Goal: Information Seeking & Learning: Learn about a topic

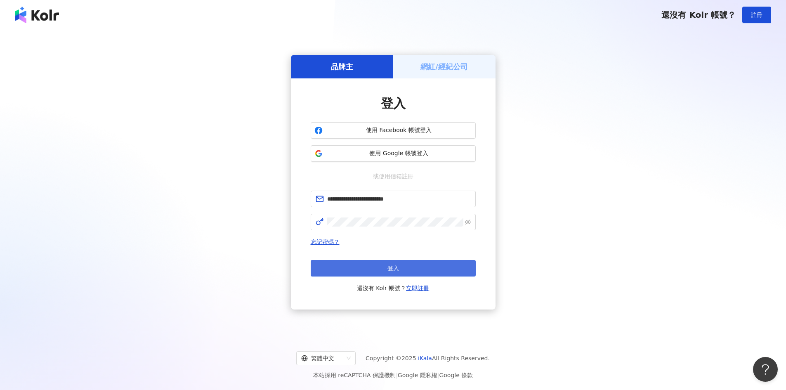
click at [417, 269] on button "登入" at bounding box center [393, 268] width 165 height 16
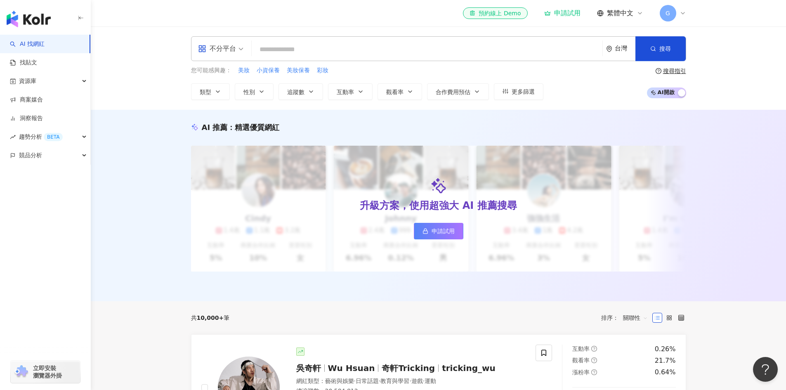
click at [344, 52] on input "search" at bounding box center [427, 50] width 344 height 16
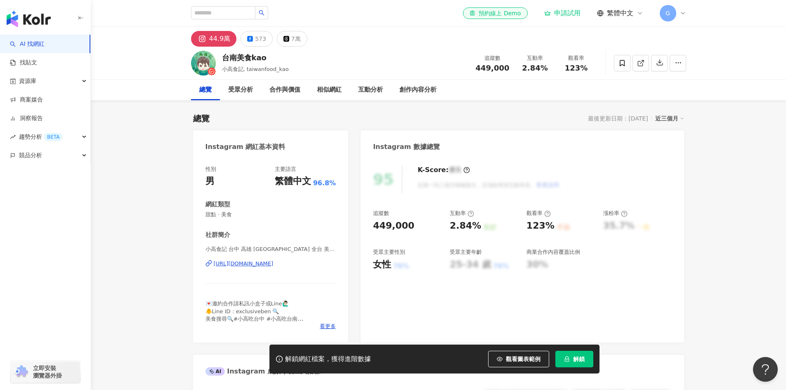
click at [686, 66] on div "台南美食kao 小高食記, taiwanfood_kao 追蹤數 449,000 互動率 2.84% 觀看率 123%" at bounding box center [438, 63] width 528 height 33
click at [683, 64] on button "button" at bounding box center [677, 63] width 16 height 16
click at [663, 45] on div "44.9萬 573 7萬" at bounding box center [438, 37] width 528 height 20
click at [661, 59] on icon "button" at bounding box center [659, 62] width 7 height 7
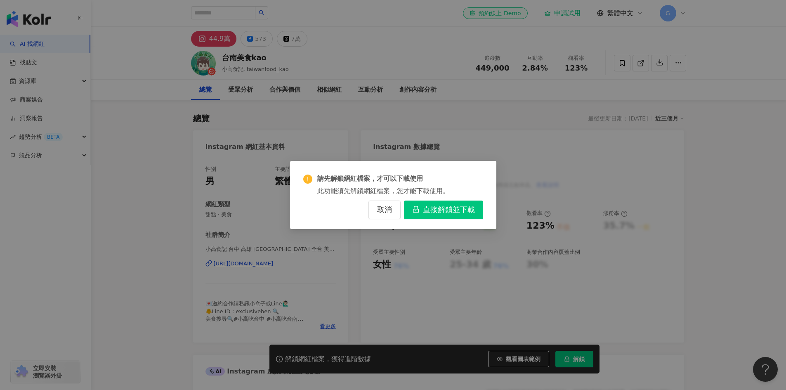
click at [682, 58] on div "請先解鎖網紅檔案，才可以下載使用 此功能須先解鎖網紅檔案，您才能下載使用。 取消 直接解鎖並下載" at bounding box center [393, 195] width 786 height 390
click at [386, 212] on span "取消" at bounding box center [384, 209] width 15 height 9
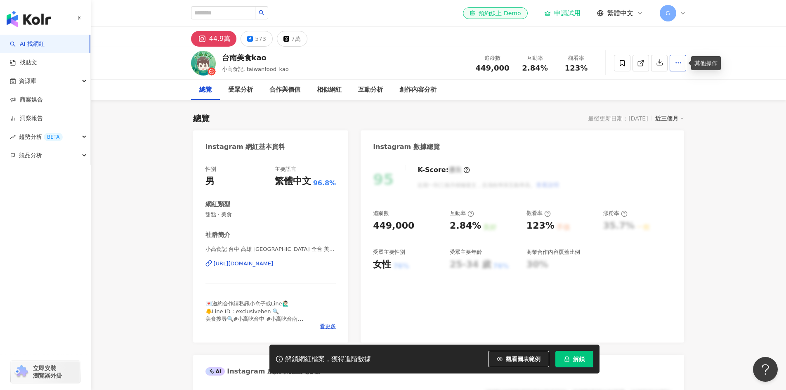
click at [670, 63] on button "button" at bounding box center [677, 63] width 16 height 16
click at [678, 86] on span "查看合作資訊" at bounding box center [661, 82] width 35 height 9
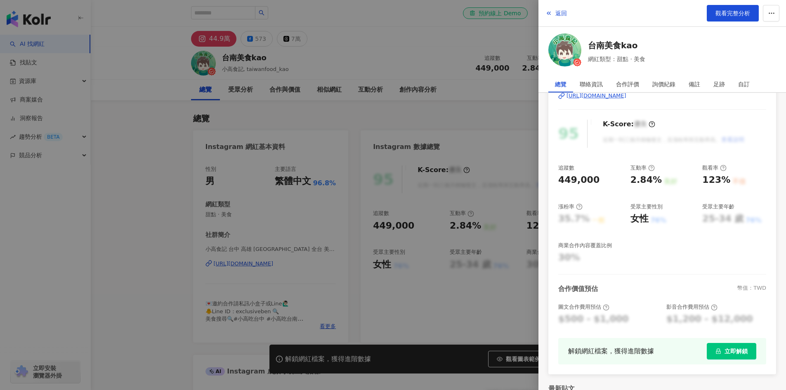
scroll to position [82, 0]
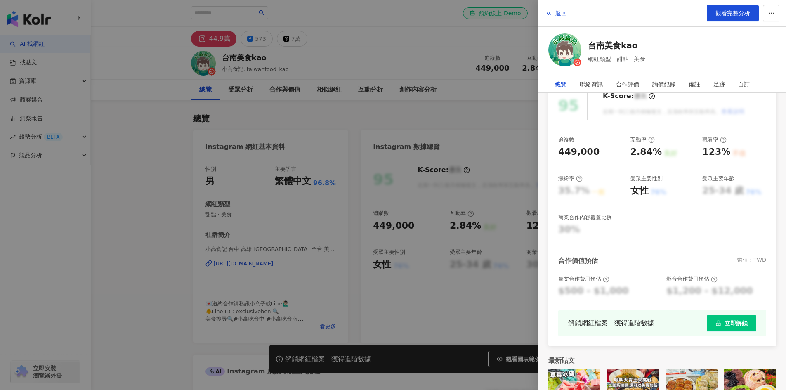
click at [489, 101] on div at bounding box center [393, 195] width 786 height 390
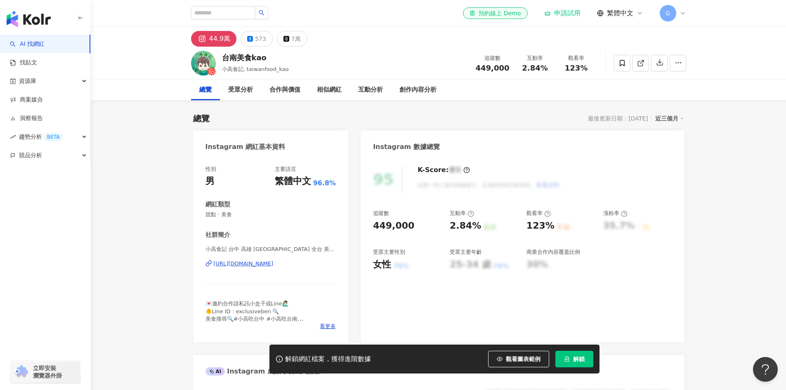
click at [579, 367] on div "解鎖網紅檔案，獲得進階數據 觀看圖表範例 解鎖" at bounding box center [434, 358] width 330 height 29
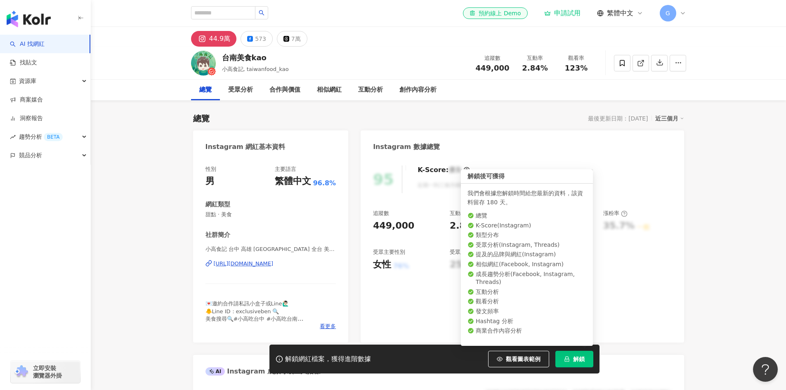
click at [579, 362] on span "解鎖" at bounding box center [579, 359] width 12 height 7
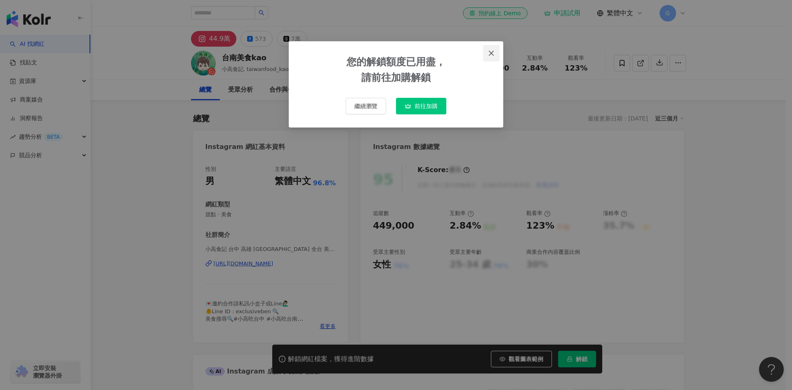
click at [491, 55] on icon "close" at bounding box center [491, 53] width 7 height 7
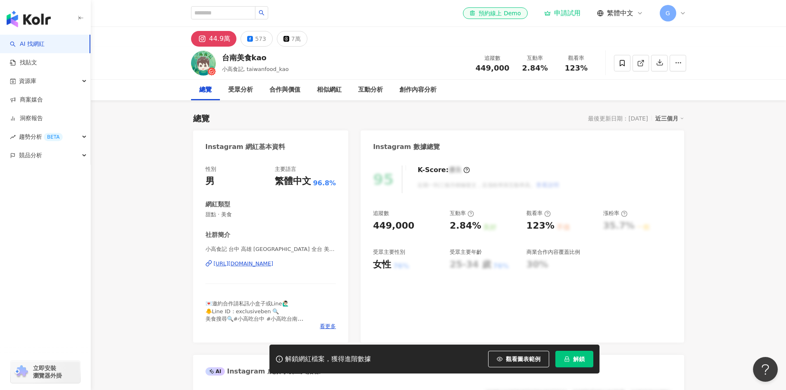
click at [680, 12] on icon at bounding box center [682, 13] width 7 height 7
click at [697, 16] on div "el-icon-cs 預約線上 Demo 申請試用 繁體中文 G" at bounding box center [438, 13] width 528 height 26
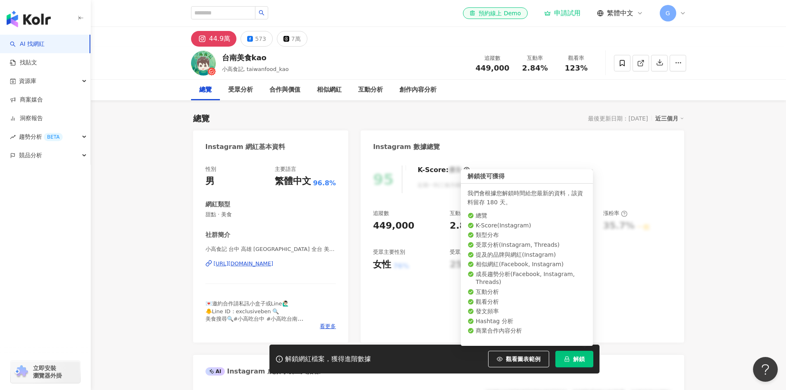
click at [573, 360] on span "解鎖" at bounding box center [579, 359] width 12 height 7
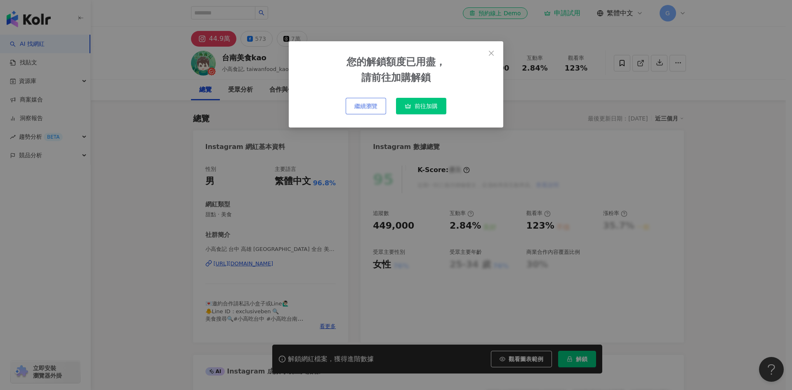
click at [371, 104] on span "繼續瀏覽" at bounding box center [365, 106] width 23 height 7
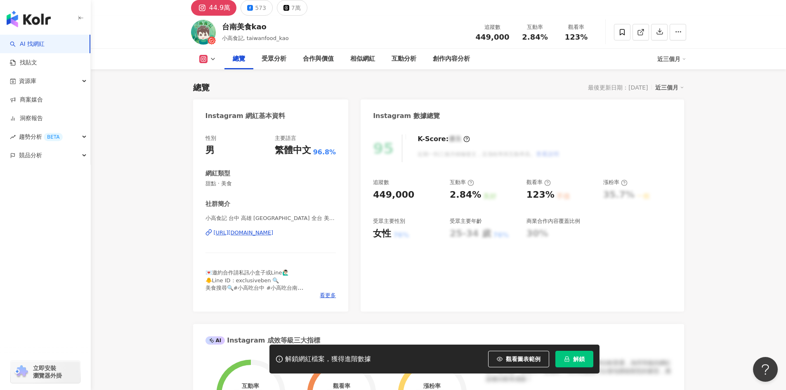
scroll to position [0, 0]
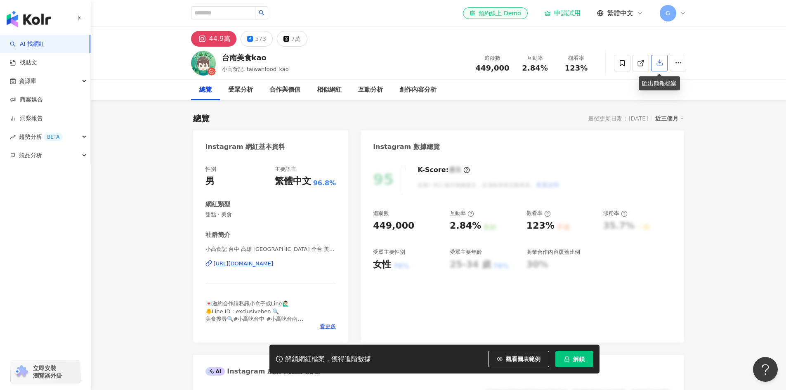
click at [657, 65] on icon "button" at bounding box center [659, 62] width 7 height 7
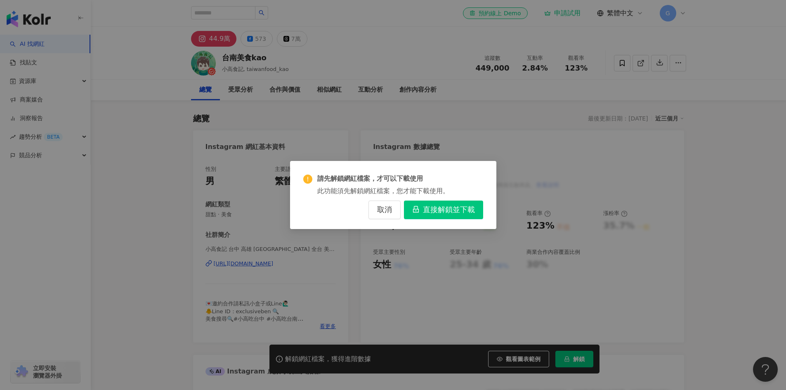
click at [460, 211] on span "直接解鎖並下載" at bounding box center [449, 209] width 52 height 9
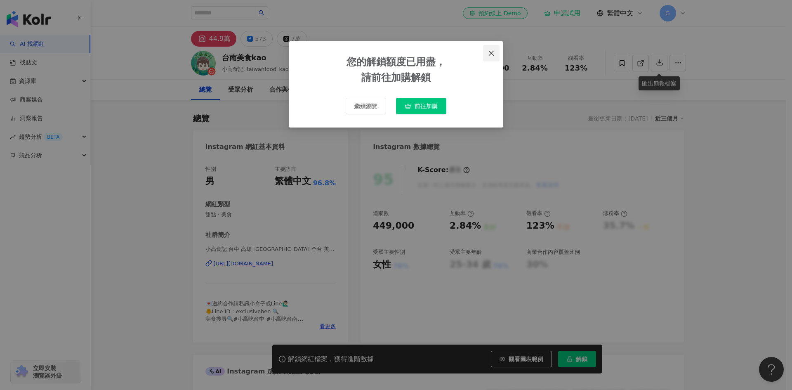
click at [493, 50] on icon "close" at bounding box center [491, 53] width 7 height 7
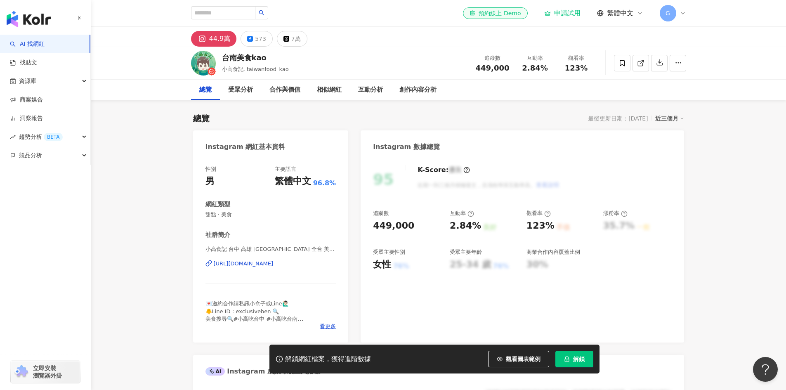
click at [685, 12] on icon at bounding box center [682, 13] width 7 height 7
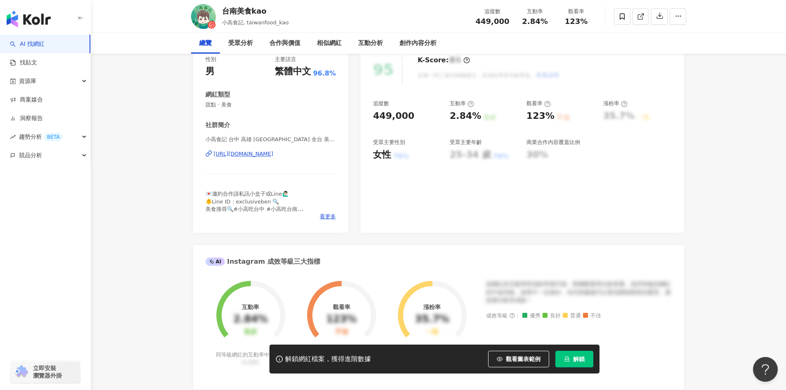
scroll to position [206, 0]
